Goal: Check status: Check status

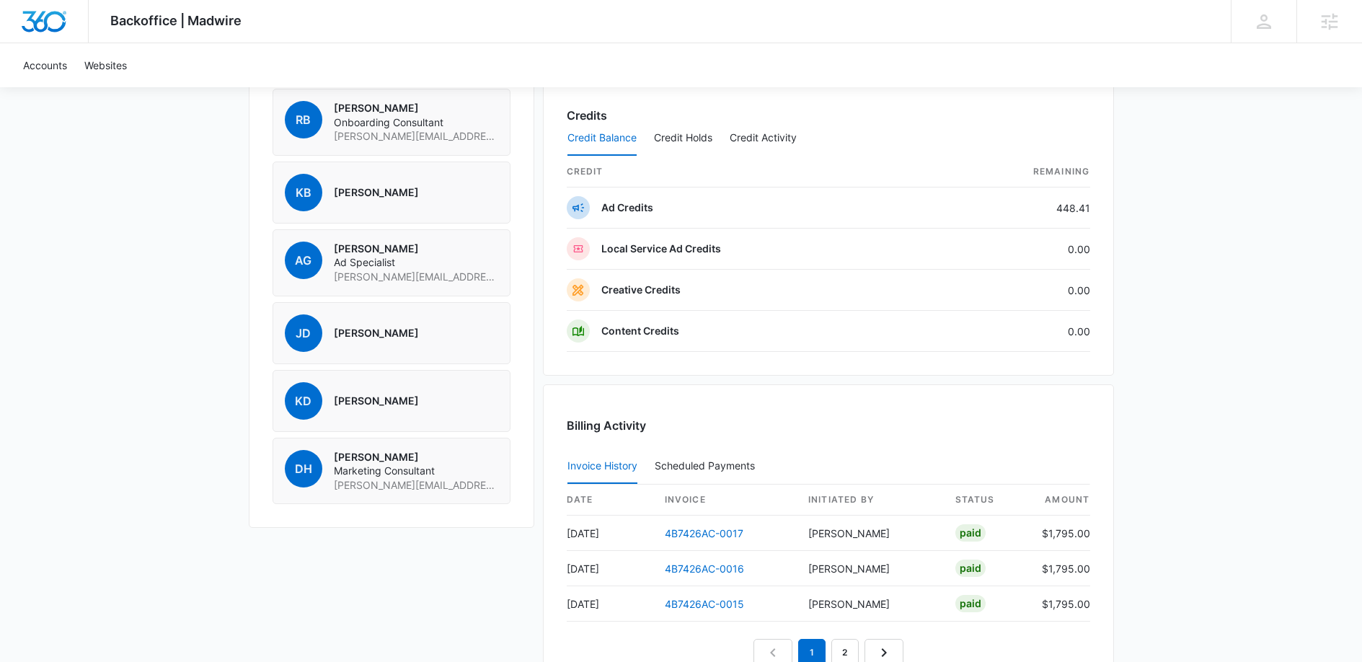
scroll to position [1191, 0]
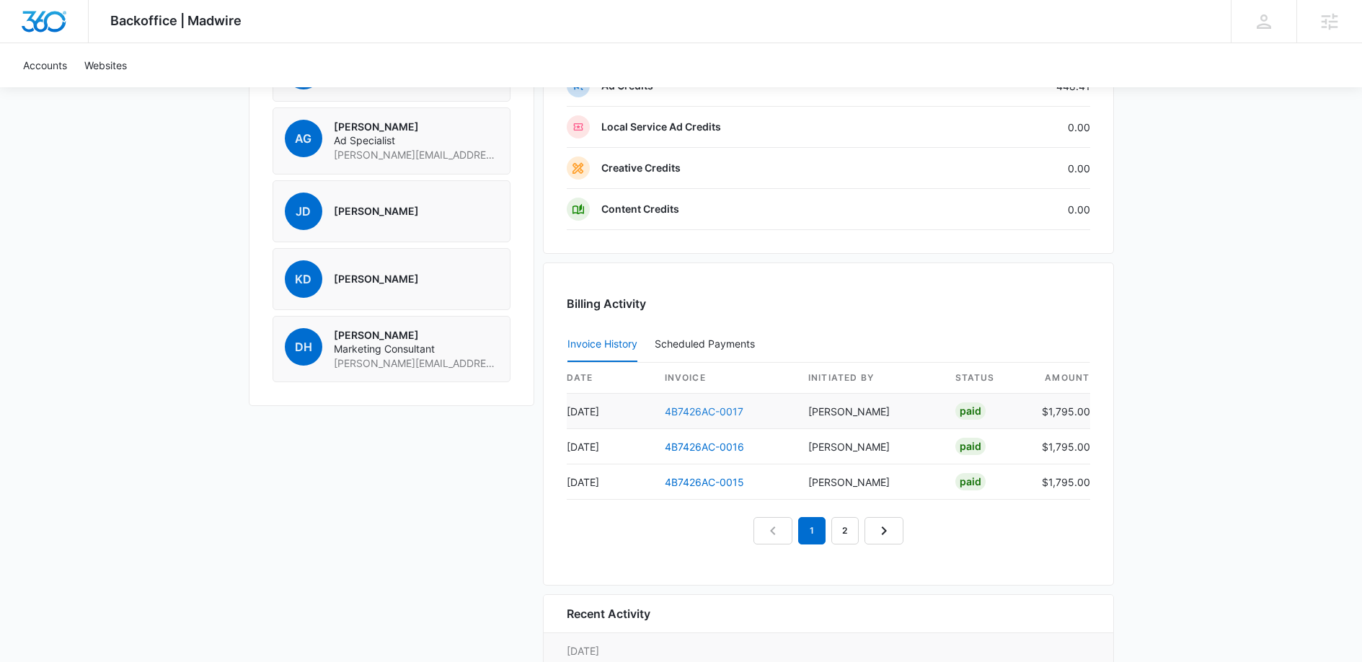
click at [715, 413] on link "4B7426AC-0017" at bounding box center [704, 411] width 79 height 12
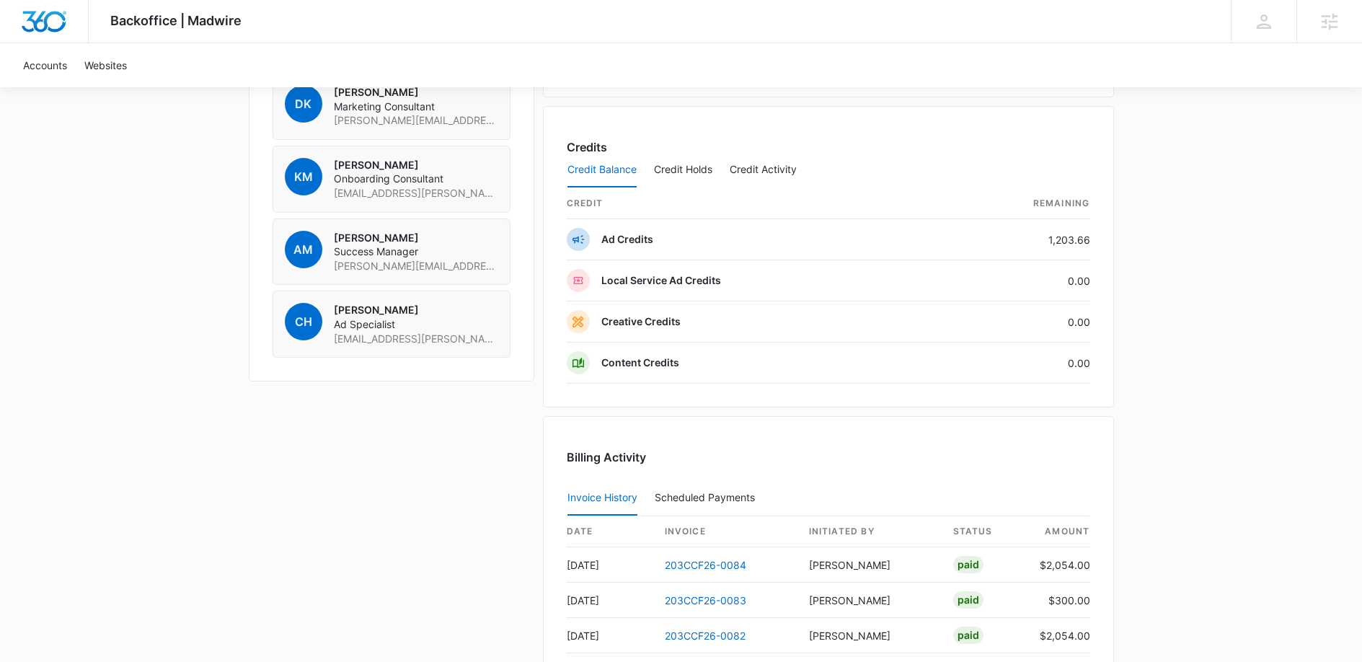
scroll to position [1282, 0]
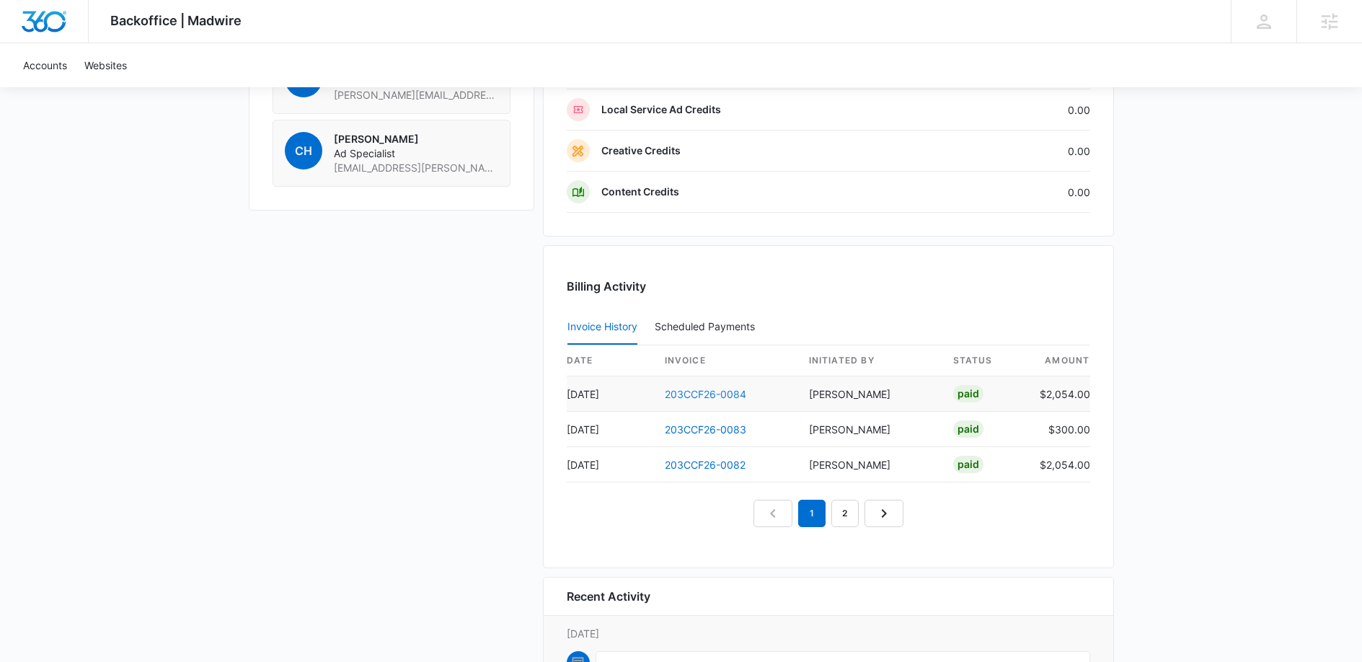
click at [731, 392] on link "203CCF26-0084" at bounding box center [705, 394] width 81 height 12
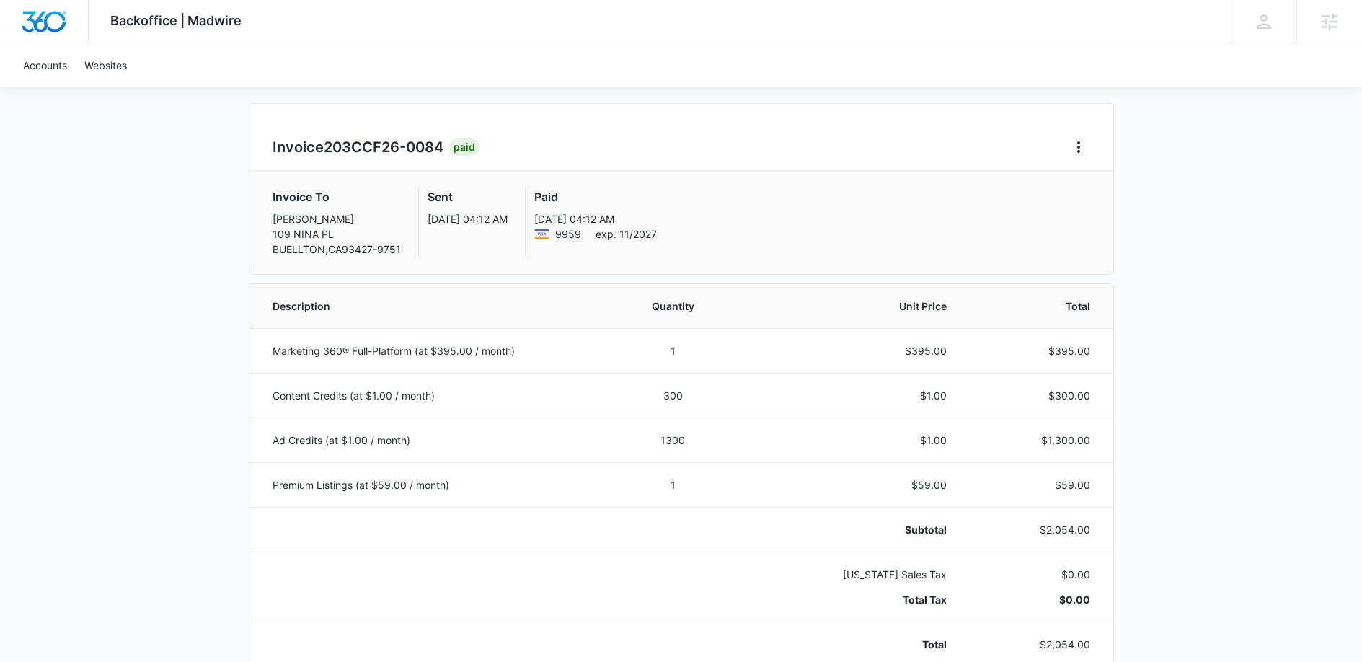
scroll to position [105, 0]
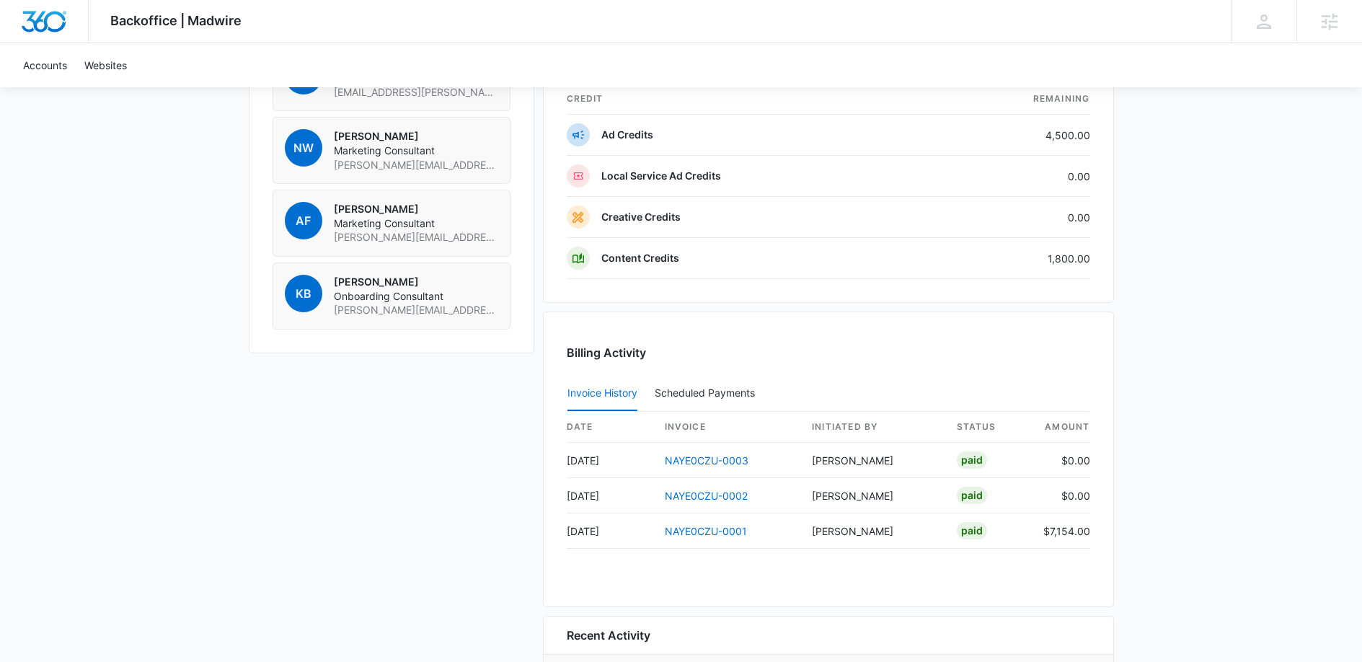
scroll to position [1270, 0]
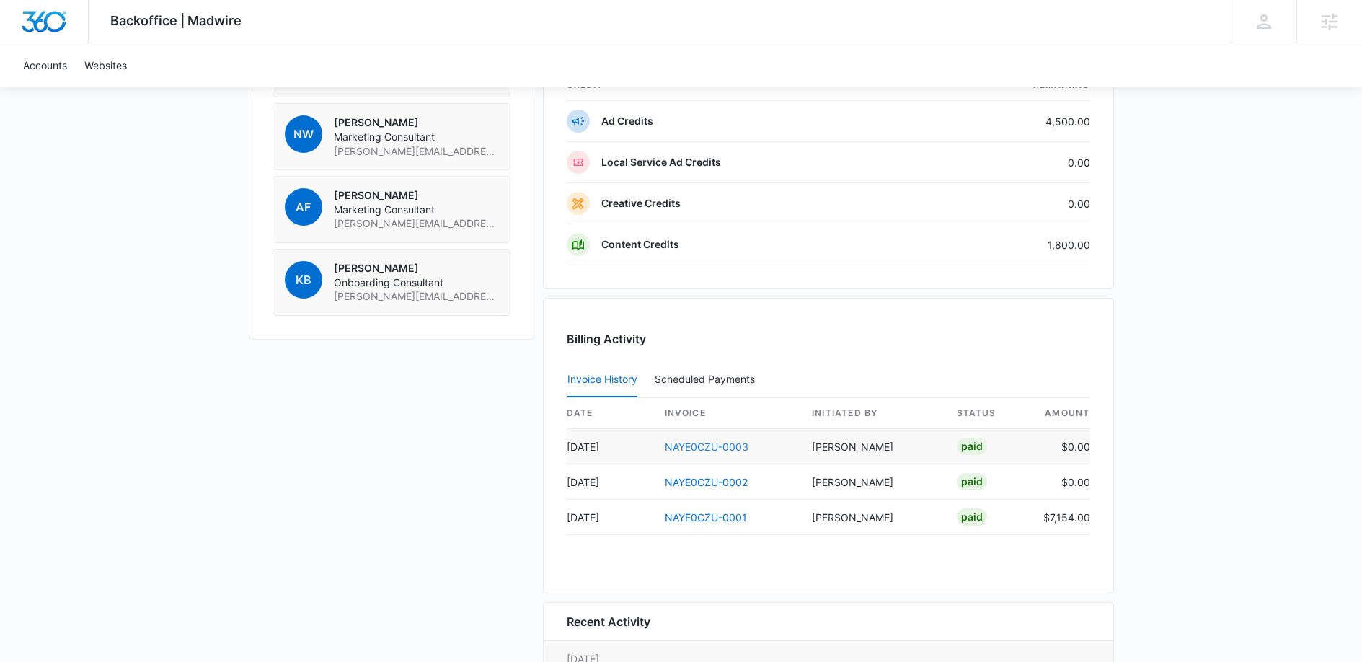
click at [713, 444] on link "NAYE0CZU-0003" at bounding box center [707, 447] width 84 height 12
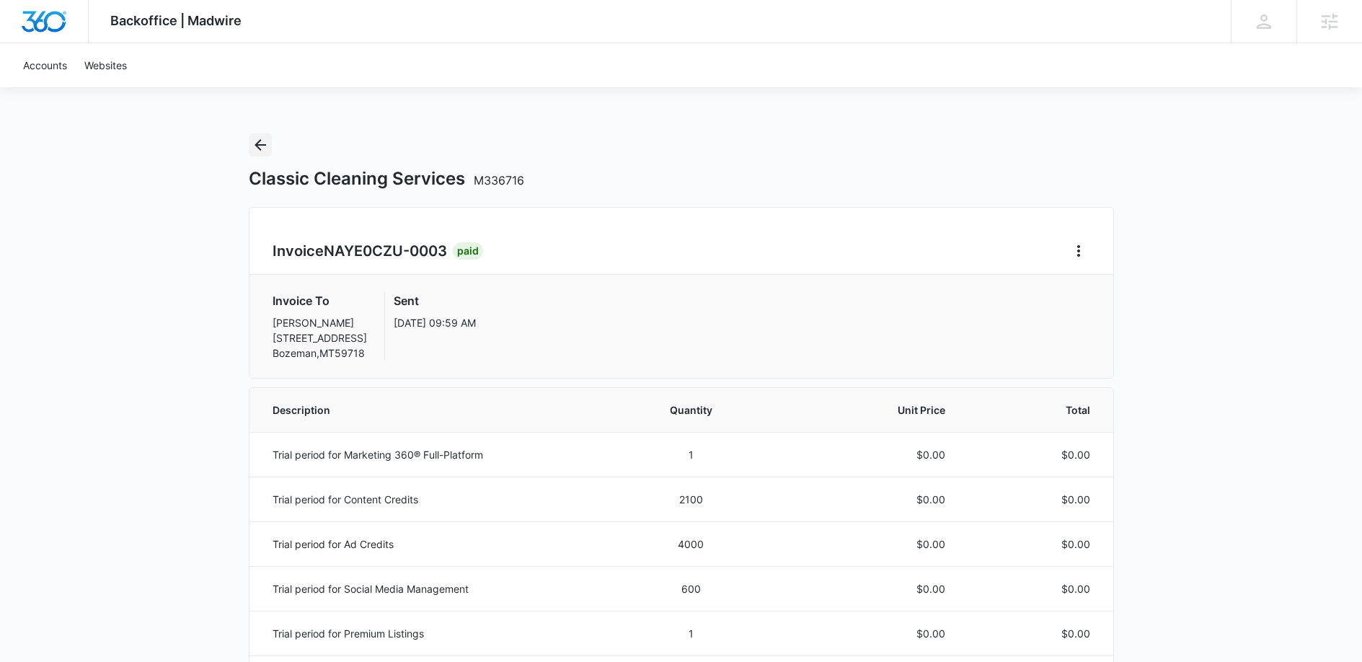
click at [255, 150] on icon "Back" at bounding box center [260, 144] width 17 height 17
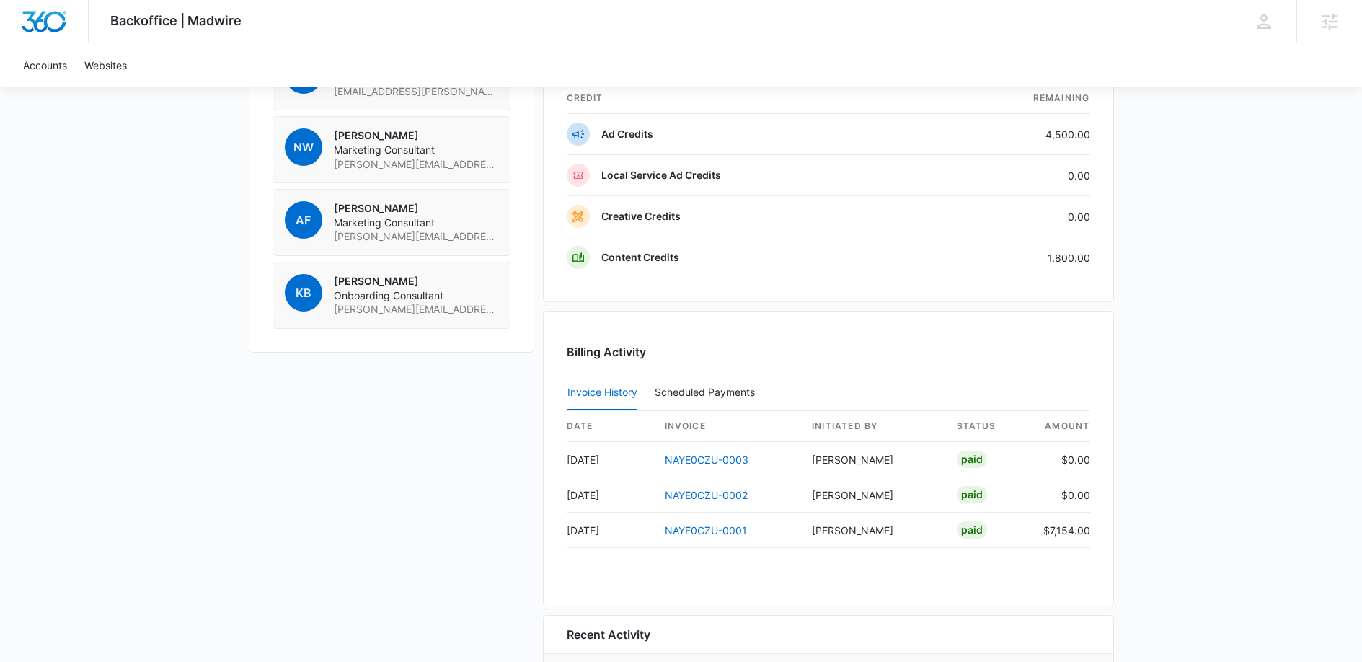
scroll to position [1258, 0]
click at [712, 531] on link "NAYE0CZU-0001" at bounding box center [706, 530] width 82 height 12
